Goal: Task Accomplishment & Management: Manage account settings

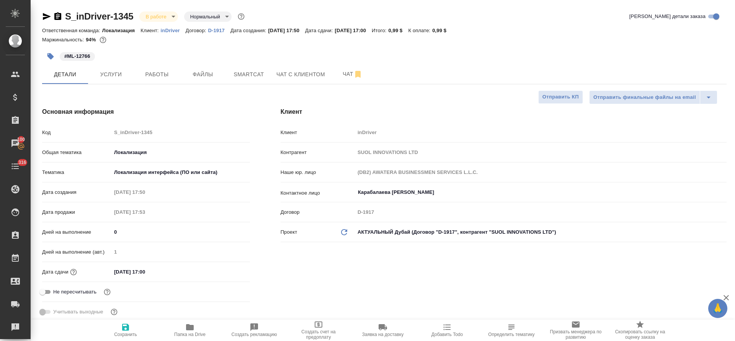
select select "RU"
click at [261, 83] on button "Smartcat" at bounding box center [249, 74] width 46 height 19
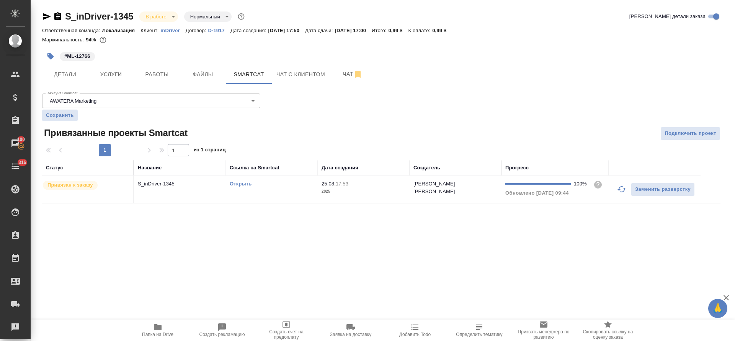
click at [239, 186] on link "Открыть" at bounding box center [241, 184] width 22 height 6
click at [65, 70] on span "Детали" at bounding box center [65, 75] width 37 height 10
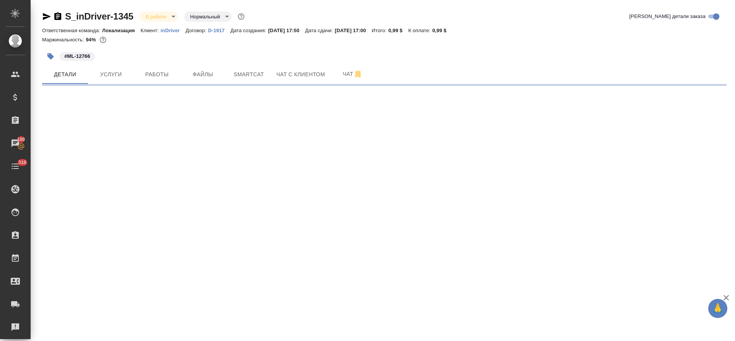
select select "RU"
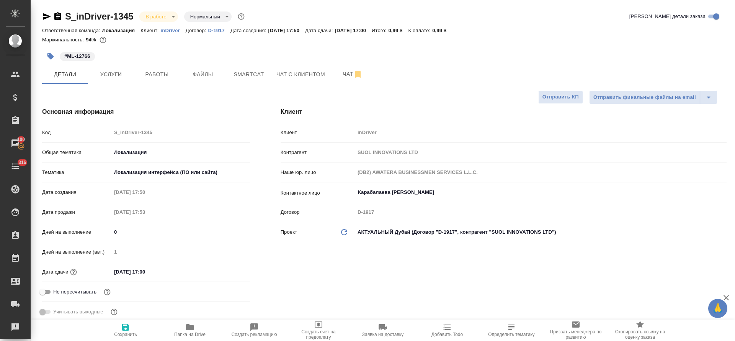
type textarea "x"
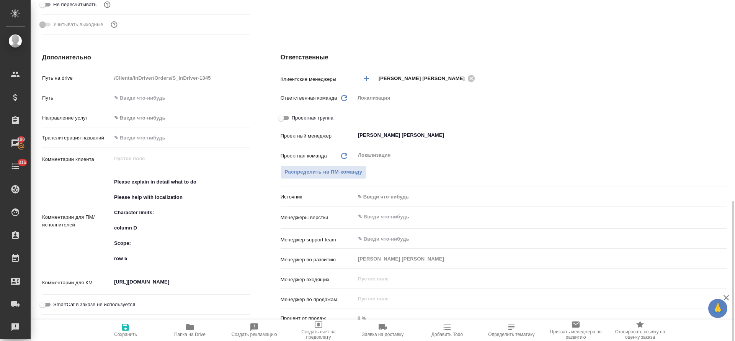
scroll to position [345, 0]
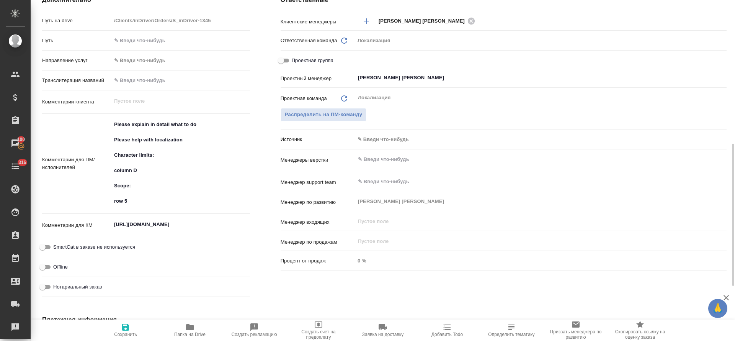
click at [162, 222] on textarea "[URL][DOMAIN_NAME]" at bounding box center [180, 224] width 139 height 13
type textarea "x"
click at [162, 222] on textarea "[URL][DOMAIN_NAME]" at bounding box center [181, 224] width 138 height 13
type textarea "x"
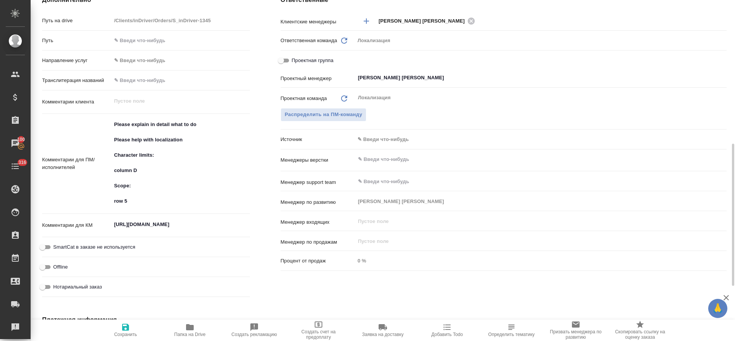
type textarea "x"
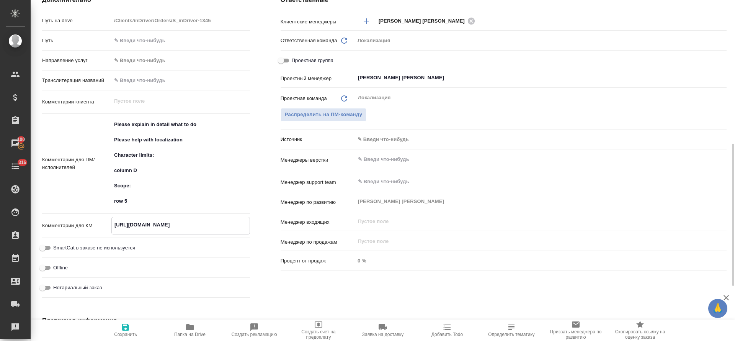
click at [185, 326] on span "Папка на Drive" at bounding box center [189, 329] width 55 height 15
type textarea "x"
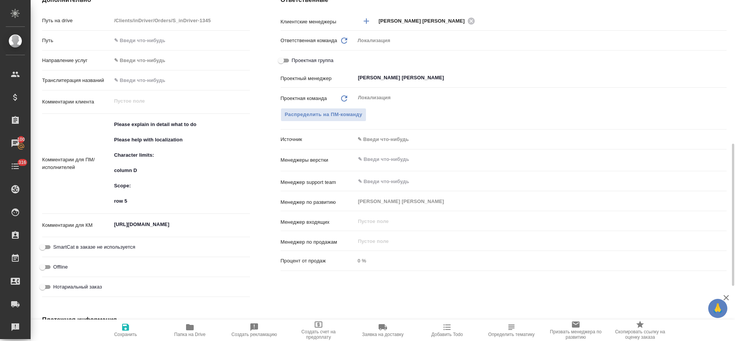
type textarea "x"
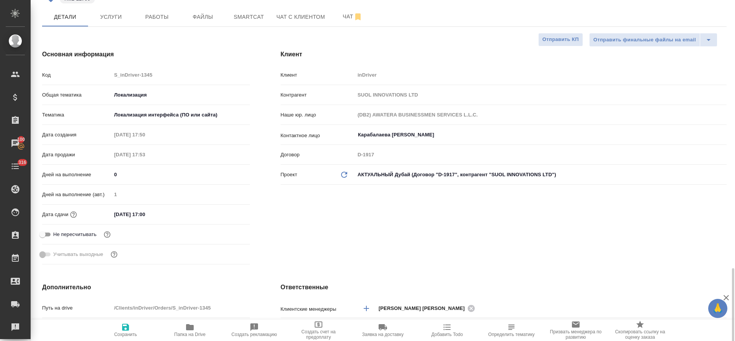
scroll to position [0, 0]
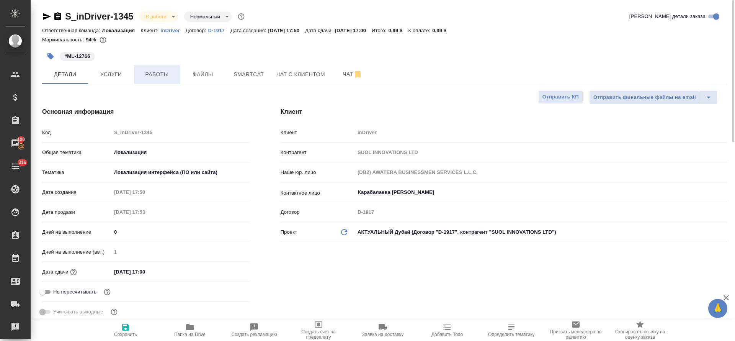
click at [147, 82] on button "Работы" at bounding box center [157, 74] width 46 height 19
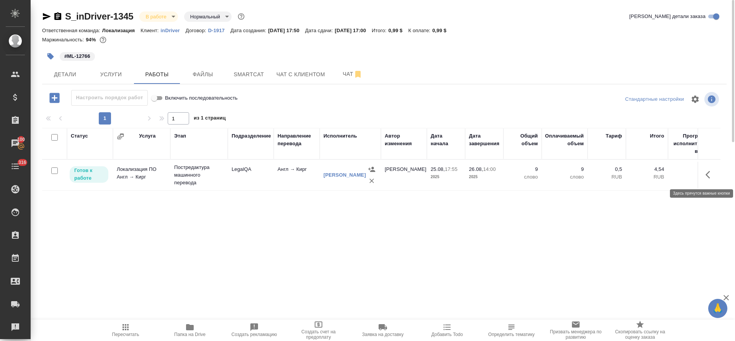
click at [709, 175] on icon "button" at bounding box center [710, 174] width 9 height 9
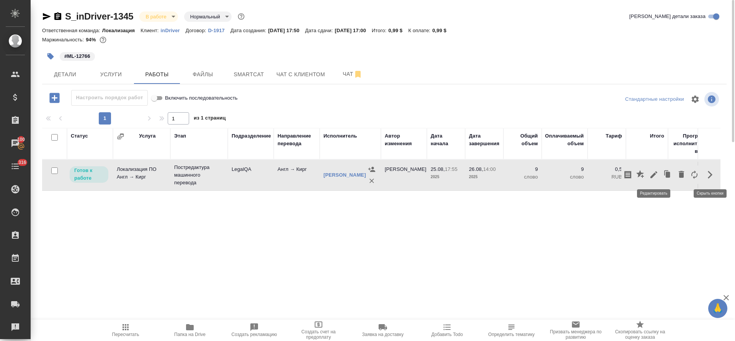
click at [654, 173] on icon "button" at bounding box center [653, 174] width 7 height 7
click at [199, 157] on body "🙏 .cls-1 fill:#fff; AWATERA Tretyakova [PERSON_NAME] Спецификации Заказы 100 Ча…" at bounding box center [367, 170] width 735 height 341
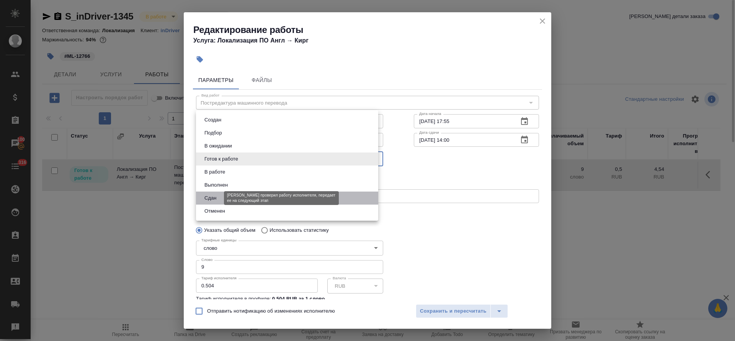
click at [217, 194] on button "Сдан" at bounding box center [210, 198] width 16 height 8
type input "closed"
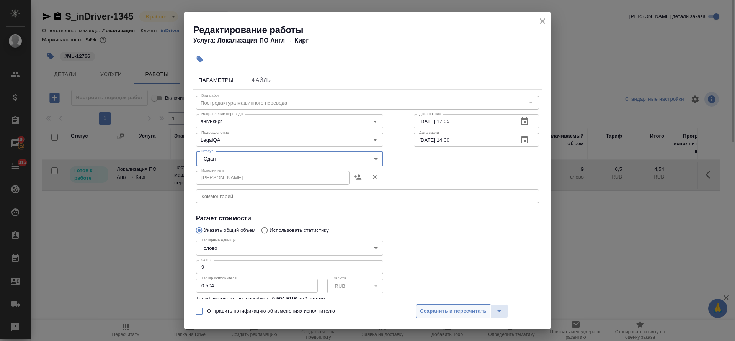
click at [442, 313] on span "Сохранить и пересчитать" at bounding box center [453, 311] width 67 height 9
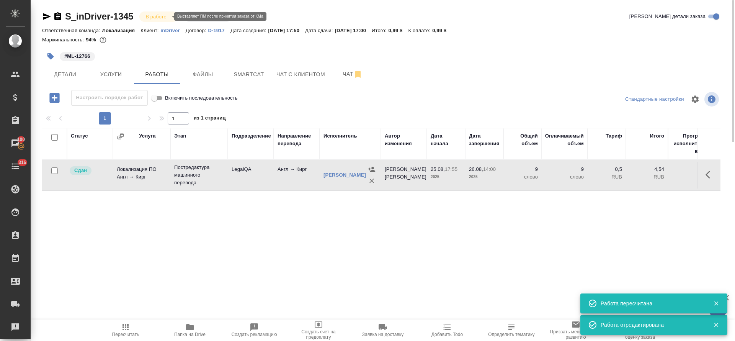
click at [164, 18] on body "🙏 .cls-1 fill:#fff; AWATERA Tretyakova [PERSON_NAME] Спецификации Заказы 100 Ча…" at bounding box center [367, 170] width 735 height 341
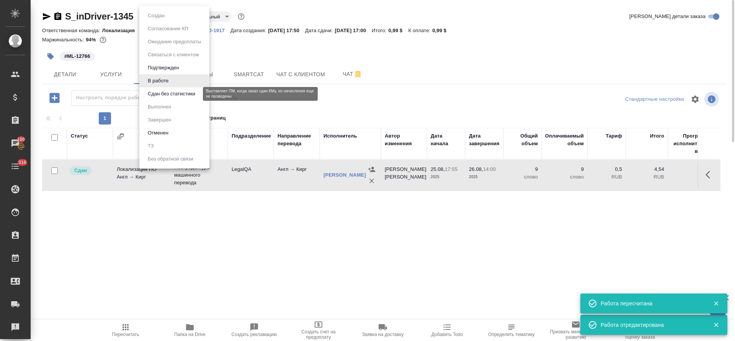
click at [168, 97] on button "Сдан без статистики" at bounding box center [171, 94] width 52 height 8
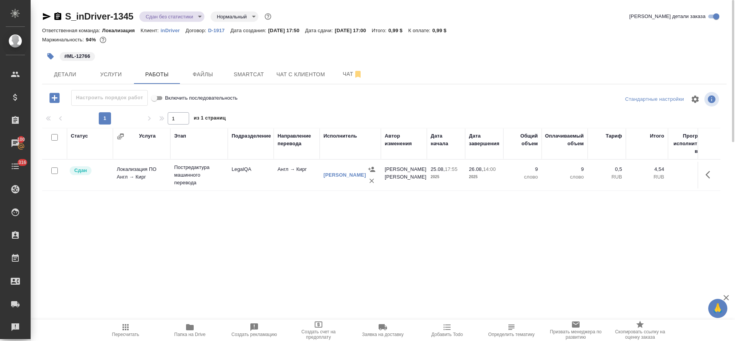
click at [198, 16] on body "🙏 .cls-1 fill:#fff; AWATERA Tretyakova [PERSON_NAME] Спецификации Заказы 100 Ча…" at bounding box center [367, 170] width 735 height 341
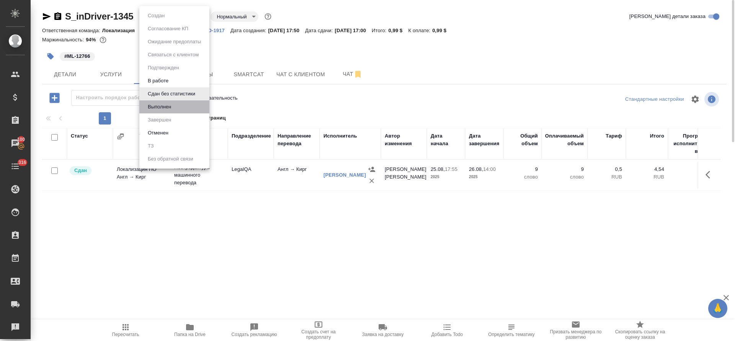
click at [177, 106] on li "Выполнен" at bounding box center [174, 106] width 70 height 13
